Goal: Navigation & Orientation: Find specific page/section

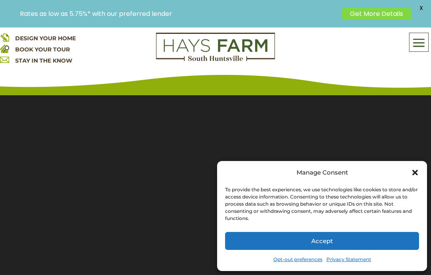
click at [415, 173] on icon "Close dialog" at bounding box center [415, 173] width 6 height 6
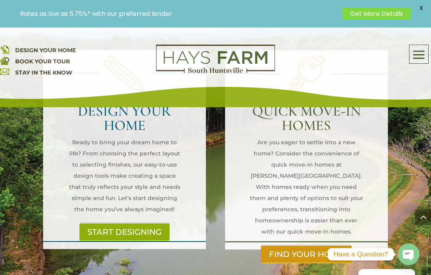
scroll to position [972, 0]
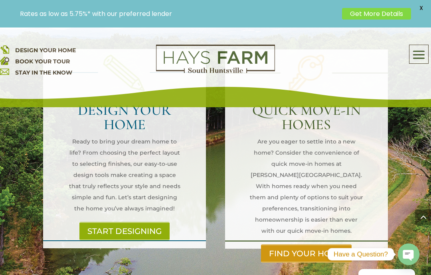
click at [304, 244] on link "FIND YOUR HOME" at bounding box center [306, 253] width 91 height 18
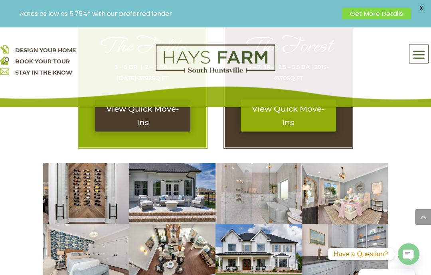
scroll to position [483, 0]
click at [266, 255] on img at bounding box center [258, 254] width 86 height 61
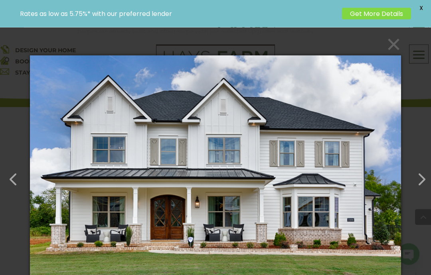
scroll to position [450, 0]
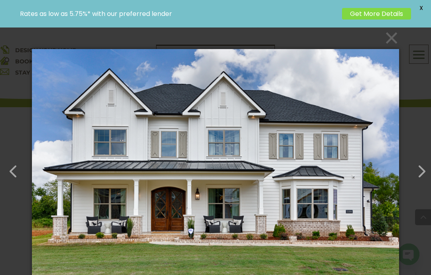
click at [388, 38] on button "×" at bounding box center [217, 38] width 367 height 18
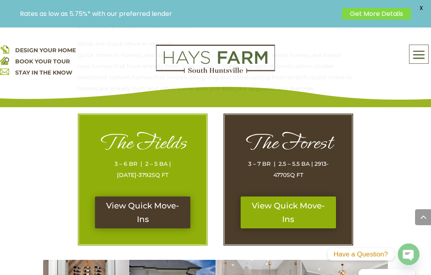
scroll to position [387, 0]
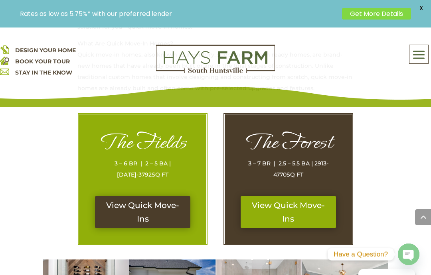
click at [419, 47] on span at bounding box center [418, 55] width 19 height 18
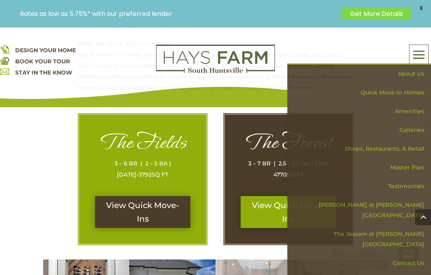
click at [403, 108] on link "Amenities" at bounding box center [362, 111] width 138 height 19
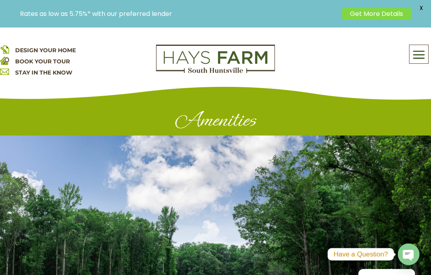
click at [415, 52] on span at bounding box center [418, 55] width 19 height 18
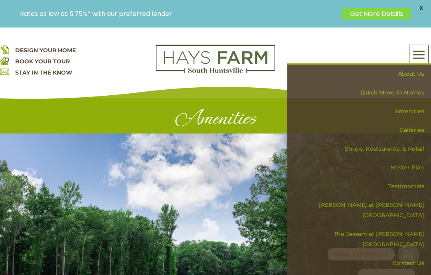
scroll to position [12, 0]
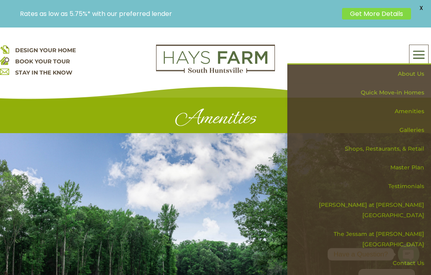
click at [385, 93] on link "Quick Move-in Homes" at bounding box center [362, 92] width 138 height 19
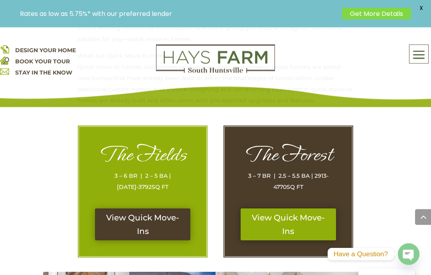
scroll to position [374, 0]
click at [150, 227] on link "View Quick Move-Ins" at bounding box center [142, 225] width 95 height 32
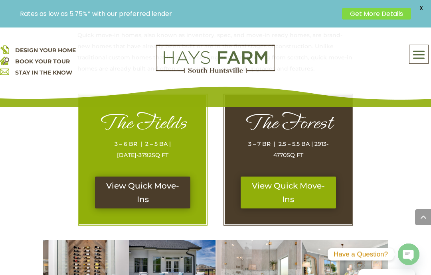
click at [288, 188] on link "View Quick Move-Ins" at bounding box center [287, 193] width 95 height 32
click at [71, 48] on span "DESIGN YOUR HOME" at bounding box center [45, 50] width 61 height 7
